Goal: Task Accomplishment & Management: Use online tool/utility

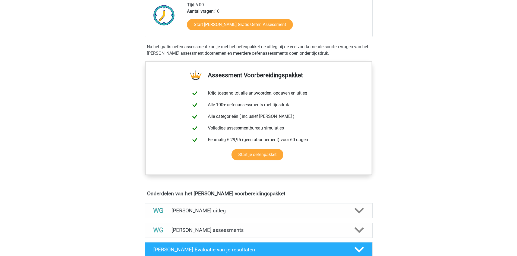
scroll to position [81, 0]
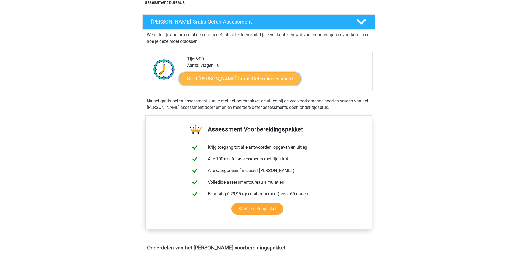
click at [231, 81] on link "Start Watson Glaser Gratis Oefen Assessment" at bounding box center [240, 78] width 122 height 13
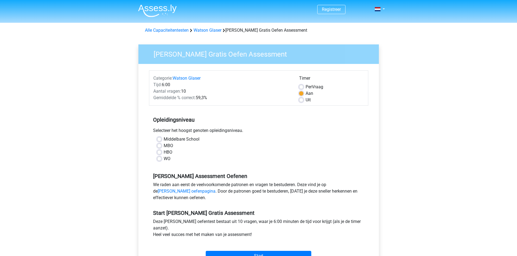
click at [164, 157] on label "WO" at bounding box center [167, 159] width 7 height 7
click at [158, 157] on input "WO" at bounding box center [159, 158] width 4 height 5
radio input "true"
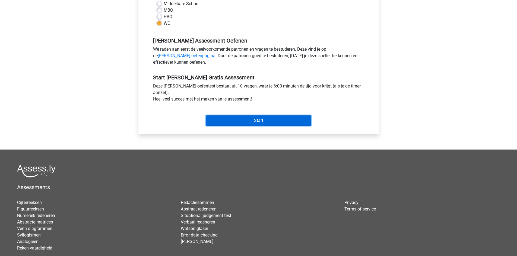
click at [233, 118] on input "Start" at bounding box center [259, 121] width 106 height 10
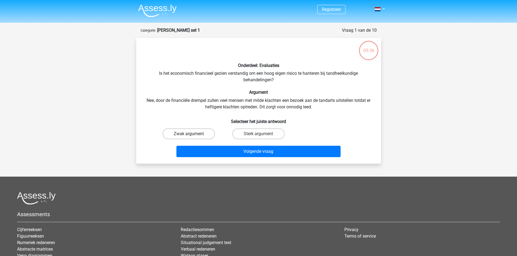
click at [202, 136] on label "Zwak argument" at bounding box center [189, 134] width 52 height 11
click at [192, 136] on input "Zwak argument" at bounding box center [191, 136] width 4 height 4
radio input "true"
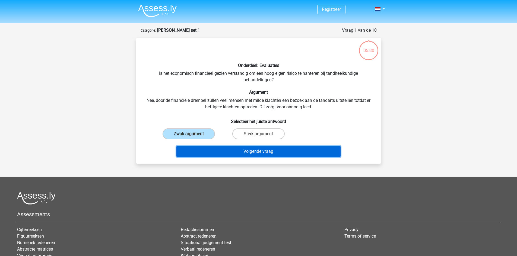
click at [240, 148] on button "Volgende vraag" at bounding box center [258, 151] width 164 height 11
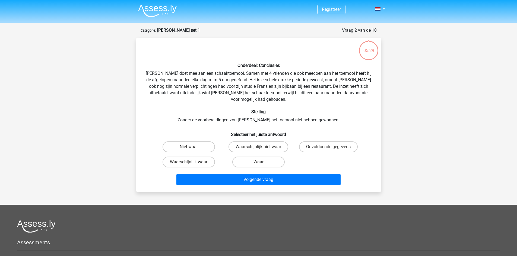
scroll to position [27, 0]
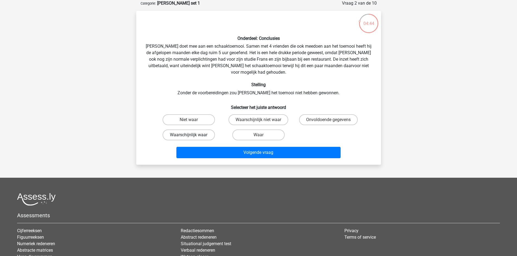
click at [193, 130] on label "Waarschijnlijk waar" at bounding box center [189, 135] width 52 height 11
click at [192, 135] on input "Waarschijnlijk waar" at bounding box center [191, 137] width 4 height 4
radio input "true"
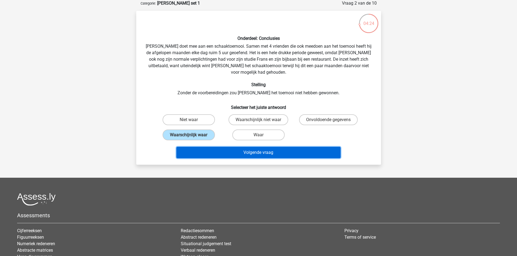
click at [231, 147] on button "Volgende vraag" at bounding box center [258, 152] width 164 height 11
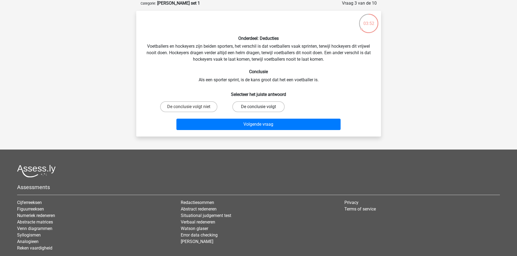
click at [256, 107] on label "De conclusie volgt" at bounding box center [258, 106] width 52 height 11
click at [258, 107] on input "De conclusie volgt" at bounding box center [260, 109] width 4 height 4
radio input "true"
click at [180, 106] on label "De conclusie volgt niet" at bounding box center [188, 106] width 57 height 11
click at [189, 107] on input "De conclusie volgt niet" at bounding box center [191, 109] width 4 height 4
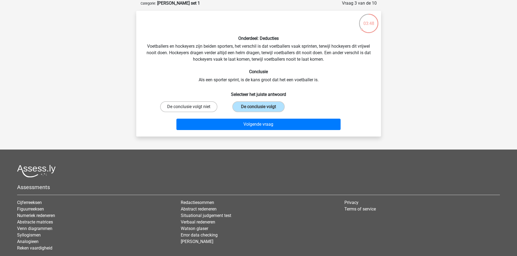
radio input "true"
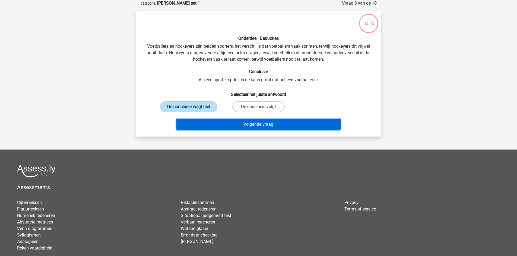
click at [244, 127] on button "Volgende vraag" at bounding box center [258, 124] width 164 height 11
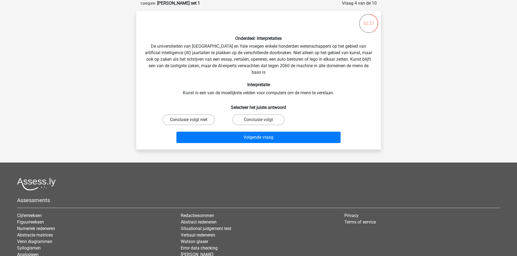
click at [182, 119] on label "Conclusie volgt niet" at bounding box center [189, 120] width 52 height 11
click at [189, 120] on input "Conclusie volgt niet" at bounding box center [191, 122] width 4 height 4
radio input "true"
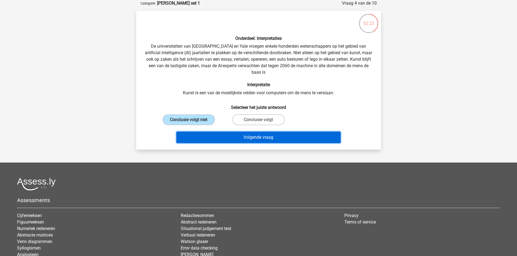
click at [249, 136] on button "Volgende vraag" at bounding box center [258, 137] width 164 height 11
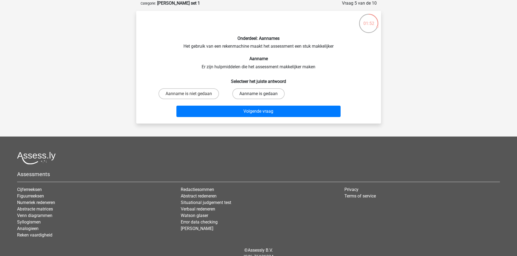
click at [242, 93] on label "Aanname is gedaan" at bounding box center [258, 93] width 52 height 11
click at [258, 94] on input "Aanname is gedaan" at bounding box center [260, 96] width 4 height 4
radio input "true"
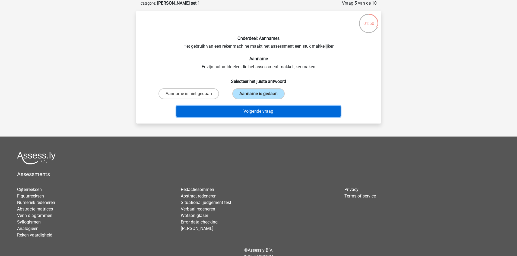
click at [247, 111] on button "Volgende vraag" at bounding box center [258, 111] width 164 height 11
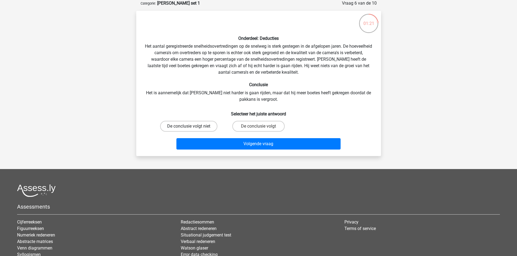
click at [202, 127] on label "De conclusie volgt niet" at bounding box center [188, 126] width 57 height 11
click at [192, 127] on input "De conclusie volgt niet" at bounding box center [191, 128] width 4 height 4
radio input "true"
click at [253, 128] on label "De conclusie volgt" at bounding box center [258, 126] width 52 height 11
click at [258, 128] on input "De conclusie volgt" at bounding box center [260, 128] width 4 height 4
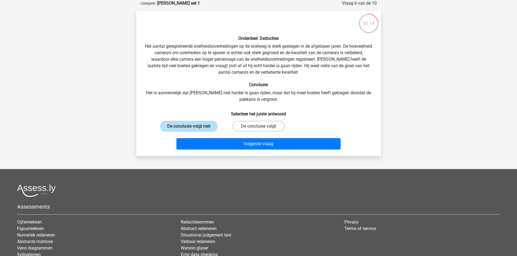
radio input "true"
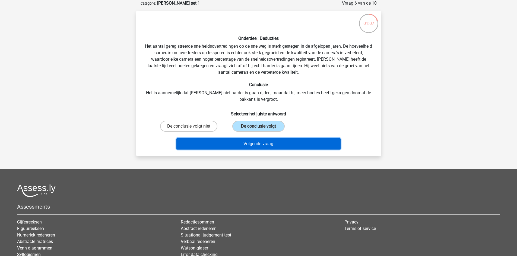
click at [252, 144] on button "Volgende vraag" at bounding box center [258, 143] width 164 height 11
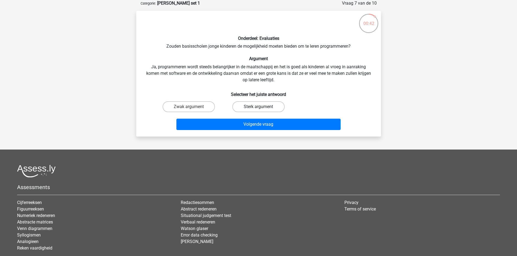
click at [243, 107] on label "Sterk argument" at bounding box center [258, 106] width 52 height 11
click at [258, 107] on input "Sterk argument" at bounding box center [260, 109] width 4 height 4
radio input "true"
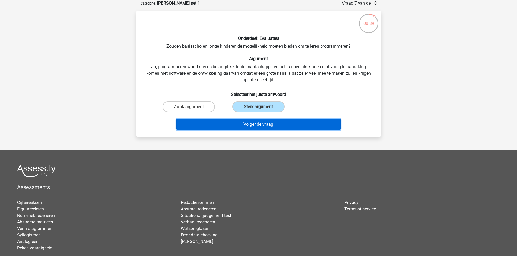
click at [241, 123] on button "Volgende vraag" at bounding box center [258, 124] width 164 height 11
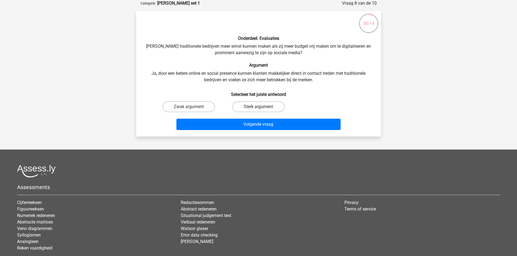
click at [266, 107] on label "Sterk argument" at bounding box center [258, 106] width 52 height 11
click at [262, 107] on input "Sterk argument" at bounding box center [260, 109] width 4 height 4
radio input "true"
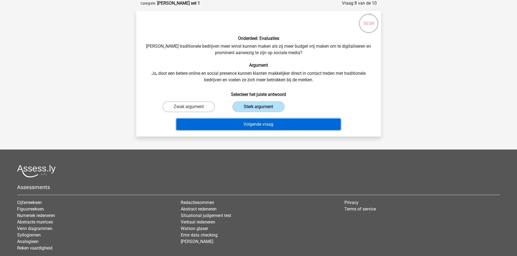
click at [230, 123] on button "Volgende vraag" at bounding box center [258, 124] width 164 height 11
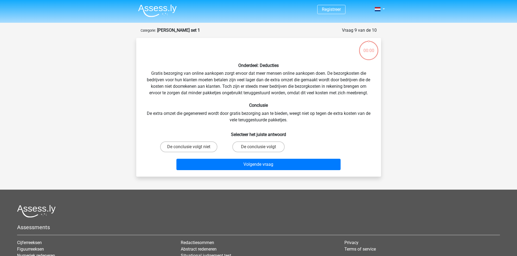
scroll to position [27, 0]
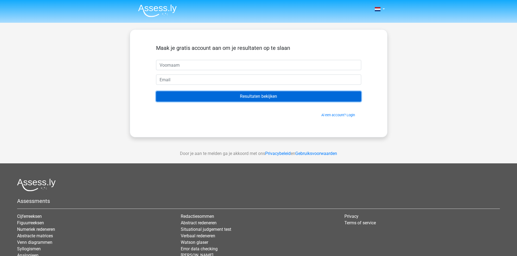
click at [264, 95] on input "Resultaten bekijken" at bounding box center [258, 96] width 205 height 10
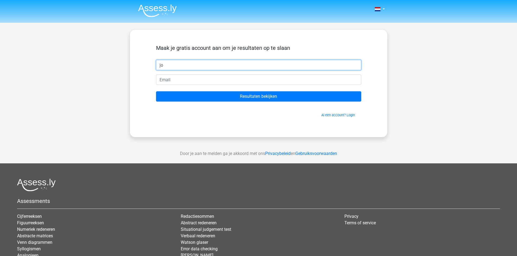
type input "jo"
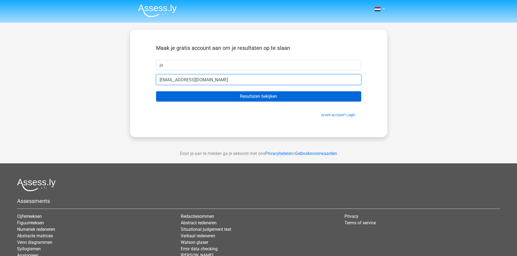
type input "123@Live.nl"
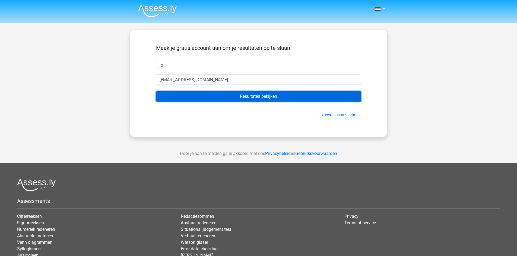
click at [239, 96] on input "Resultaten bekijken" at bounding box center [258, 96] width 205 height 10
